Goal: Task Accomplishment & Management: Complete application form

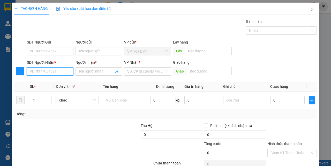
click at [47, 72] on input "SĐT Người Nhận *" at bounding box center [50, 71] width 47 height 8
click at [44, 83] on div "0362918933 - O TÊN" at bounding box center [50, 82] width 40 height 6
type input "0362918933"
type input "O TÊN"
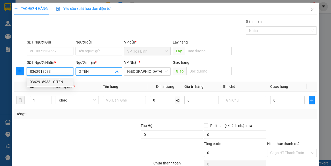
type input "150.000"
type input "0362918933"
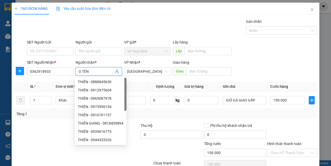
drag, startPoint x: 92, startPoint y: 73, endPoint x: 75, endPoint y: 77, distance: 17.7
click at [75, 77] on body "Kết quả tìm kiếm ( 0 ) Bộ lọc No Data huy.hamy 1 Quản Lý Quản lý khách hàng mới…" at bounding box center [165, 83] width 331 height 166
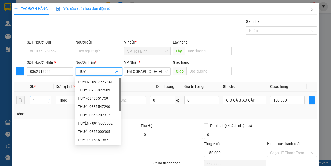
type input "HUY"
type input "2"
click at [48, 96] on span "Increase Value" at bounding box center [48, 98] width 6 height 5
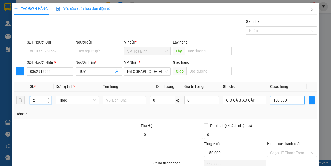
click at [280, 99] on input "150.000" at bounding box center [287, 100] width 34 height 8
type input "0"
type input "3"
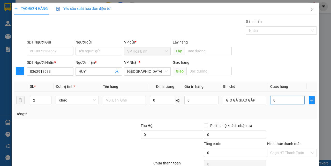
type input "3"
type input "03"
type input "30"
type input "0.300"
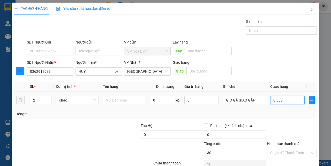
type input "300"
drag, startPoint x: 269, startPoint y: 99, endPoint x: 280, endPoint y: 100, distance: 10.9
click at [280, 100] on input "0.300" at bounding box center [287, 100] width 34 height 8
type input "3"
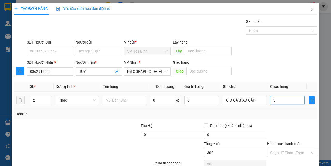
type input "3"
type input "30"
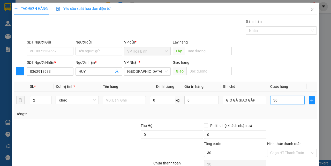
type input "300"
type input "3.000"
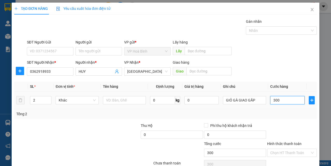
type input "3.000"
type input "30.000"
type input "300.000"
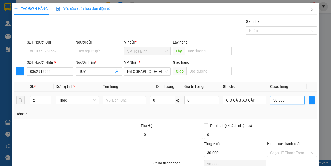
type input "300.000"
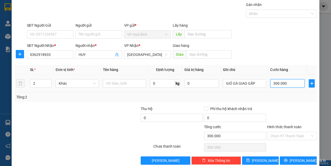
scroll to position [26, 0]
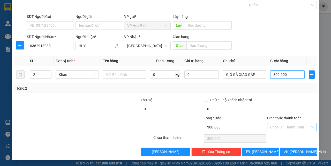
type input "300.000"
click at [280, 124] on input "Hình thức thanh toán" at bounding box center [290, 127] width 40 height 8
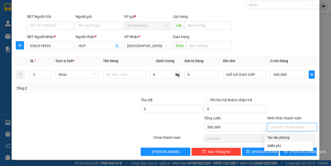
click at [283, 138] on div "Tại văn phòng" at bounding box center [288, 137] width 43 height 6
type input "0"
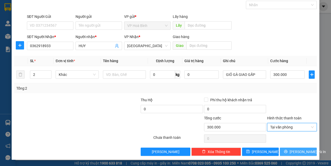
click at [291, 149] on span "[PERSON_NAME] và In" at bounding box center [307, 152] width 36 height 6
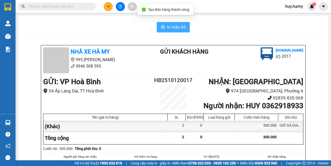
click at [161, 30] on button "In mẫu A5" at bounding box center [173, 27] width 33 height 10
